Goal: Navigation & Orientation: Find specific page/section

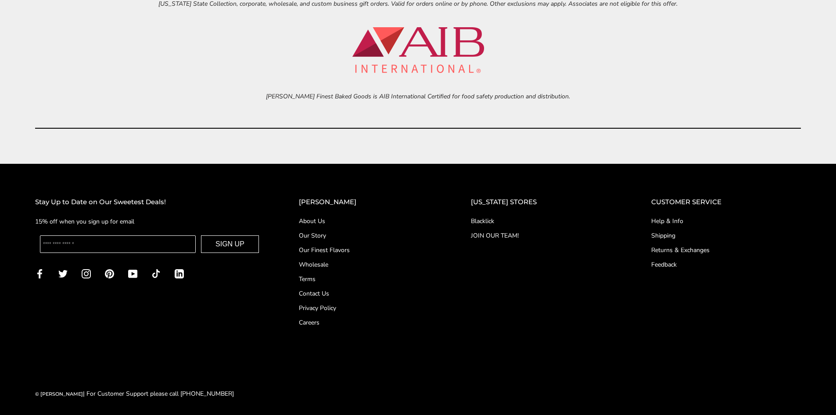
scroll to position [4082, 0]
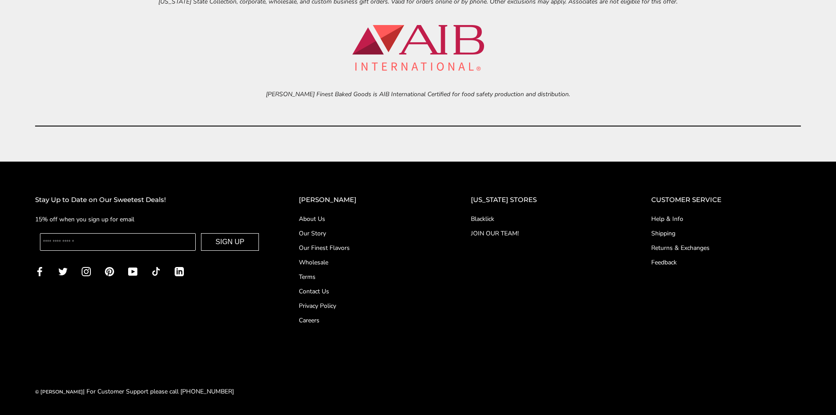
click at [497, 215] on link "Blacklick" at bounding box center [543, 218] width 145 height 9
